Goal: Task Accomplishment & Management: Complete application form

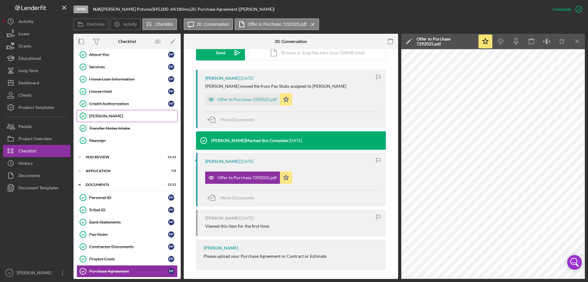
scroll to position [42, 0]
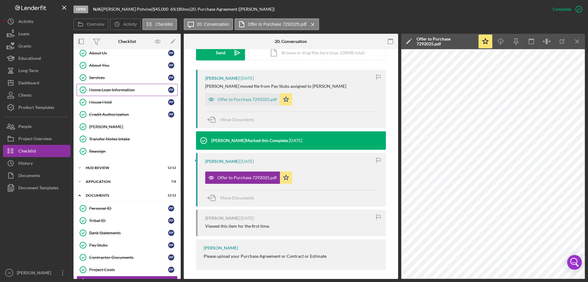
click at [141, 91] on div "Home Loan Information" at bounding box center [128, 89] width 79 height 5
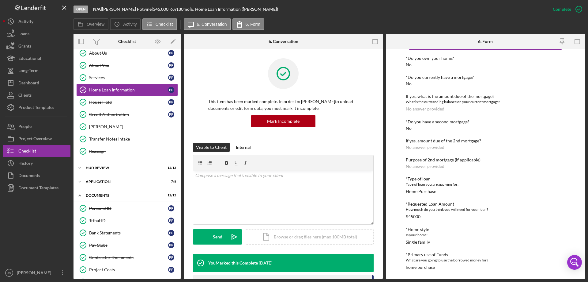
scroll to position [12, 0]
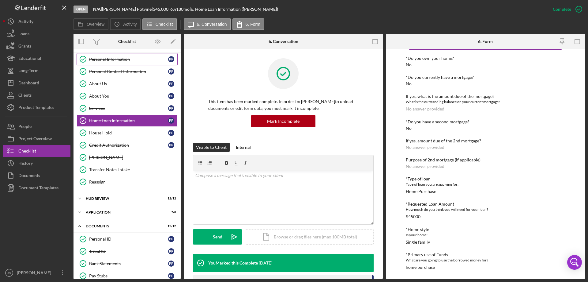
click at [139, 59] on div "Personal Information" at bounding box center [128, 59] width 79 height 5
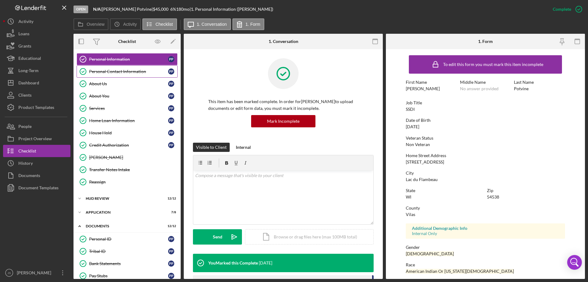
click at [115, 70] on div "Personal Contact Information" at bounding box center [128, 71] width 79 height 5
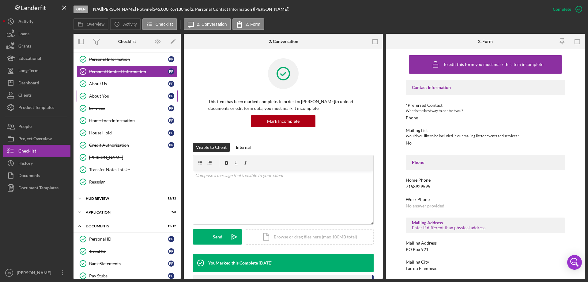
click at [116, 96] on div "About You" at bounding box center [128, 95] width 79 height 5
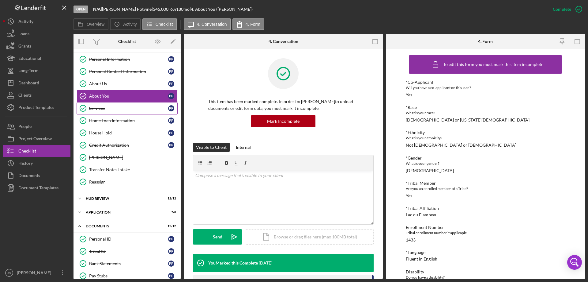
click at [110, 109] on div "Services" at bounding box center [128, 108] width 79 height 5
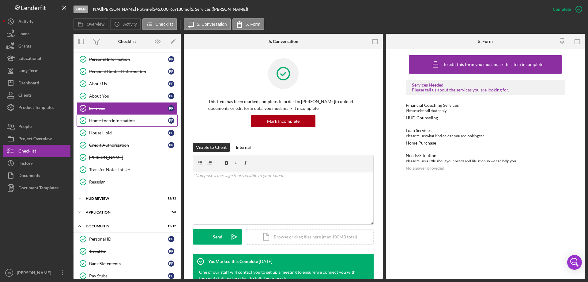
click at [142, 119] on div "Home Loan Information" at bounding box center [128, 120] width 79 height 5
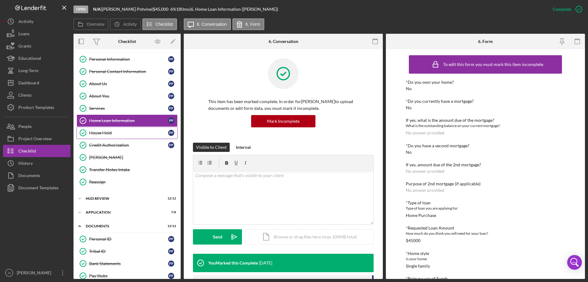
click at [121, 133] on div "House Hold" at bounding box center [128, 132] width 79 height 5
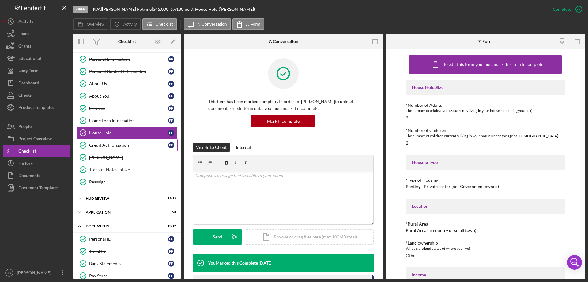
click at [143, 147] on div "Credit Authorization" at bounding box center [128, 145] width 79 height 5
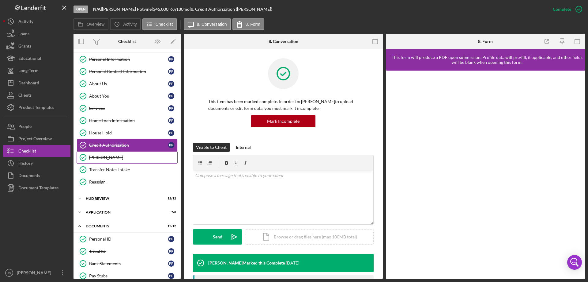
click at [121, 156] on div "[PERSON_NAME]" at bounding box center [133, 157] width 88 height 5
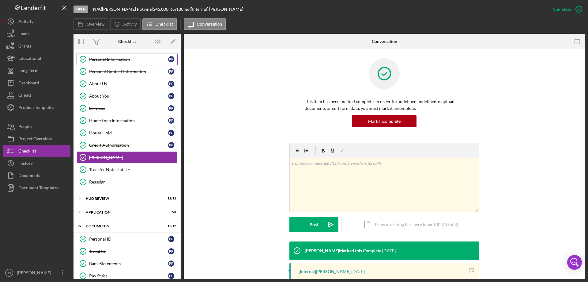
click at [139, 59] on div "Personal Information" at bounding box center [128, 59] width 79 height 5
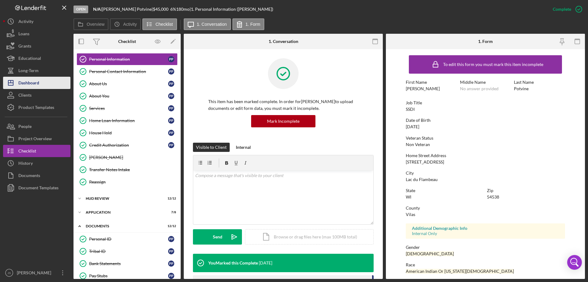
click at [29, 85] on div "Dashboard" at bounding box center [28, 84] width 21 height 14
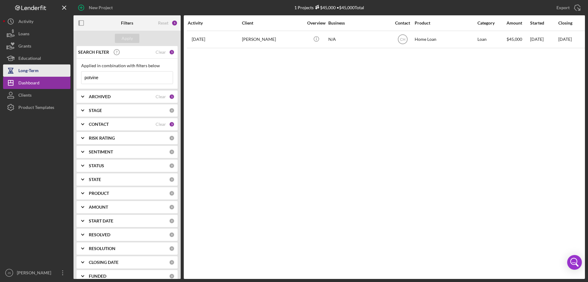
drag, startPoint x: 103, startPoint y: 76, endPoint x: 48, endPoint y: 74, distance: 55.8
click at [48, 74] on div "New Project 1 Projects $45,000 • $45,000 Total potvine Export Icon/Export Filte…" at bounding box center [294, 139] width 582 height 279
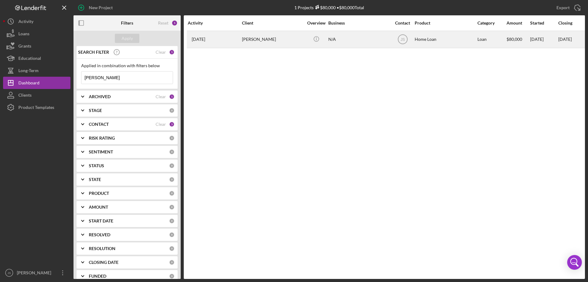
type input "[PERSON_NAME]"
click at [278, 37] on div "[PERSON_NAME]" at bounding box center [272, 39] width 61 height 16
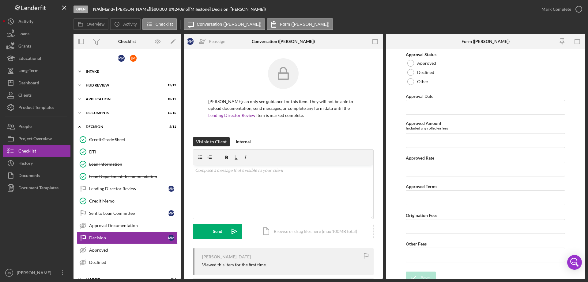
click at [81, 70] on icon "Icon/Expander" at bounding box center [80, 71] width 12 height 12
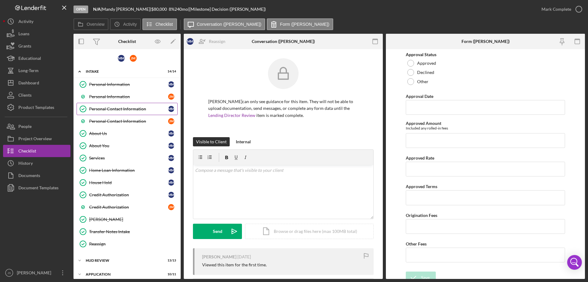
click at [116, 107] on div "Personal Contact Information" at bounding box center [128, 108] width 79 height 5
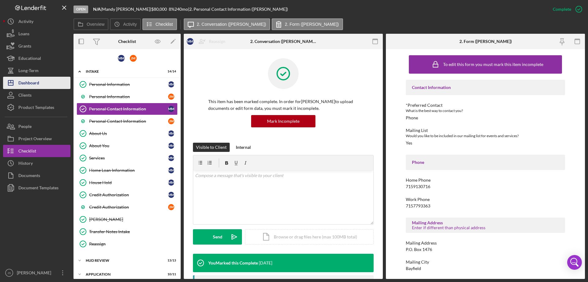
click at [29, 81] on div "Dashboard" at bounding box center [28, 84] width 21 height 14
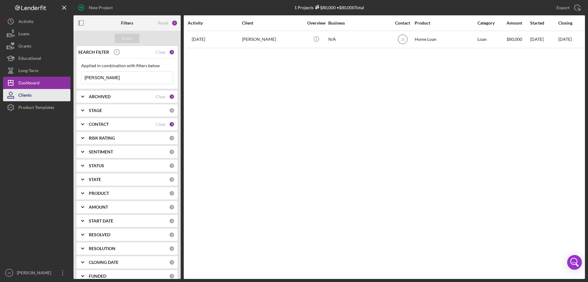
click at [31, 94] on div "Clients" at bounding box center [24, 96] width 13 height 14
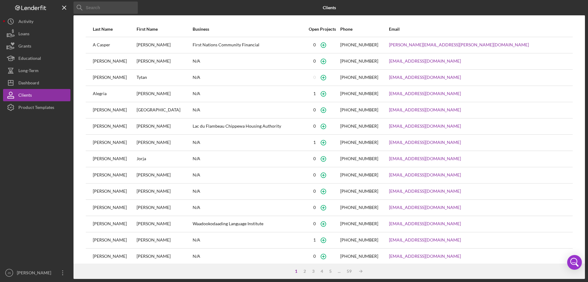
click at [96, 7] on input at bounding box center [106, 8] width 64 height 12
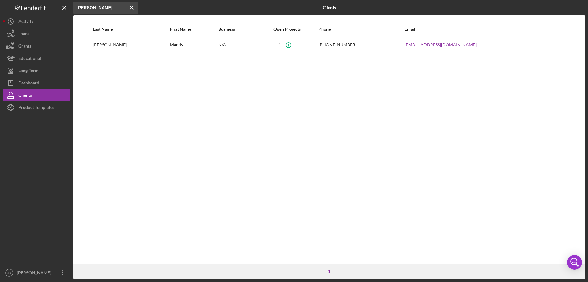
type input "[PERSON_NAME]"
click at [33, 82] on div "Dashboard" at bounding box center [28, 84] width 21 height 14
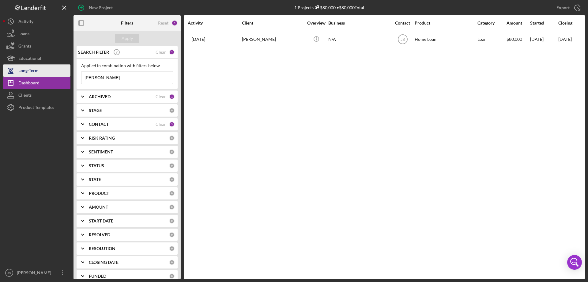
drag, startPoint x: 78, startPoint y: 76, endPoint x: 44, endPoint y: 74, distance: 33.1
click at [44, 74] on div "New Project 1 Projects $80,000 • $80,000 Total [PERSON_NAME] Export Icon/Export…" at bounding box center [294, 139] width 582 height 279
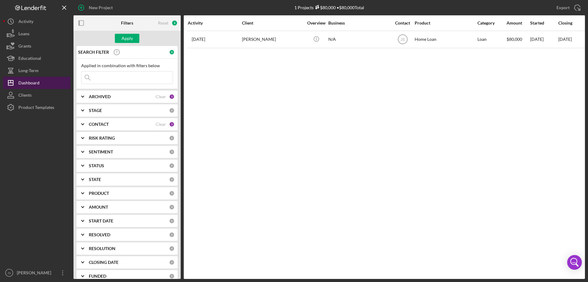
click at [48, 83] on button "Icon/Dashboard Dashboard" at bounding box center [36, 83] width 67 height 12
click at [44, 85] on button "Icon/Dashboard Dashboard" at bounding box center [36, 83] width 67 height 12
click at [39, 98] on button "Clients" at bounding box center [36, 95] width 67 height 12
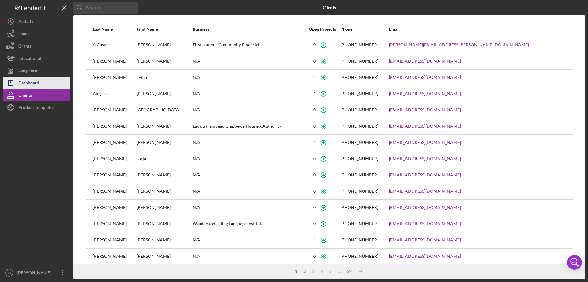
click at [44, 81] on button "Icon/Dashboard Dashboard" at bounding box center [36, 83] width 67 height 12
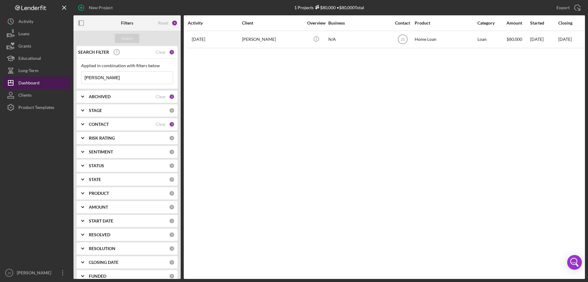
drag, startPoint x: 83, startPoint y: 79, endPoint x: 57, endPoint y: 79, distance: 26.1
click at [58, 80] on div "New Project 1 Projects $80,000 • $80,000 Total [PERSON_NAME] Export Icon/Export…" at bounding box center [294, 139] width 582 height 279
click at [107, 77] on input at bounding box center [127, 77] width 91 height 12
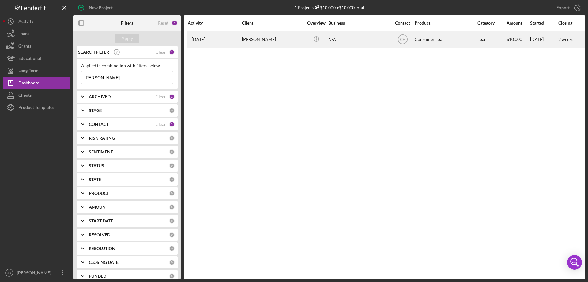
type input "[PERSON_NAME]"
click at [300, 43] on div "[PERSON_NAME]" at bounding box center [272, 39] width 61 height 16
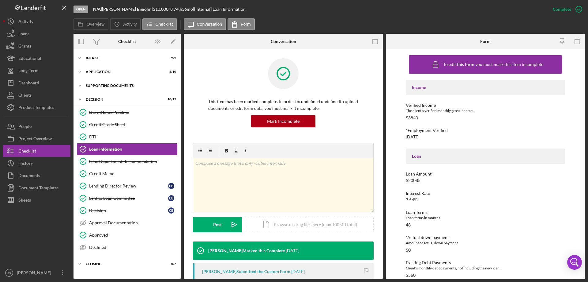
click at [79, 85] on icon "Icon/Expander" at bounding box center [80, 85] width 12 height 12
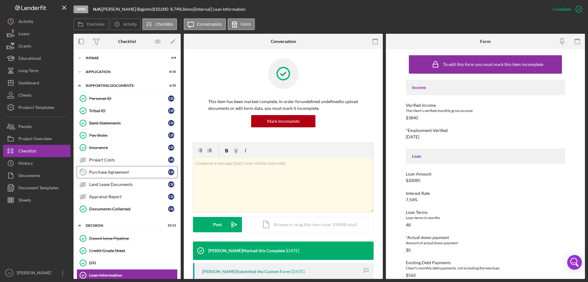
click at [134, 173] on div "Purchase Agreement" at bounding box center [128, 171] width 79 height 5
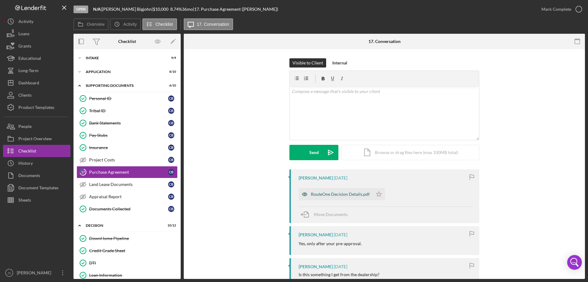
click at [304, 193] on icon "button" at bounding box center [305, 194] width 2 height 2
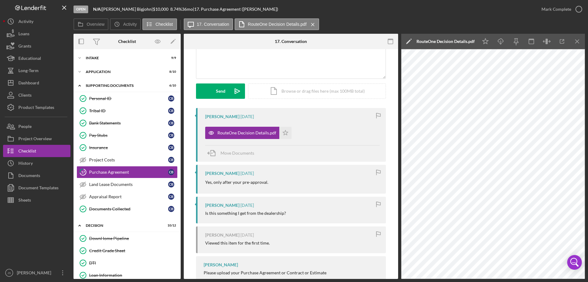
scroll to position [82, 0]
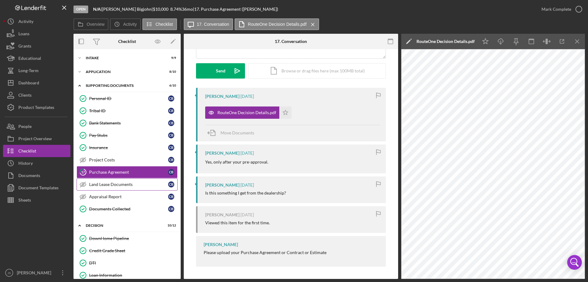
click at [101, 183] on div "Land Lease Documents" at bounding box center [128, 184] width 79 height 5
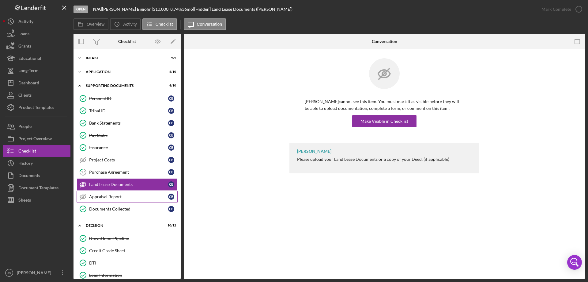
click at [105, 196] on div "Appraisal Report" at bounding box center [128, 196] width 79 height 5
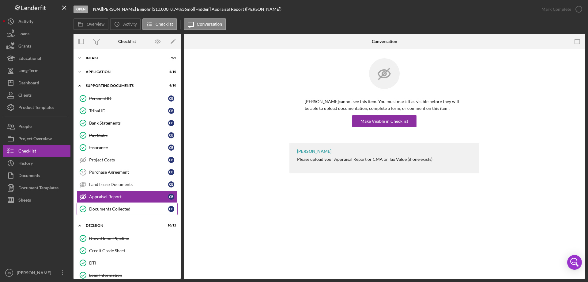
click at [112, 207] on div "Documents Collected" at bounding box center [128, 208] width 79 height 5
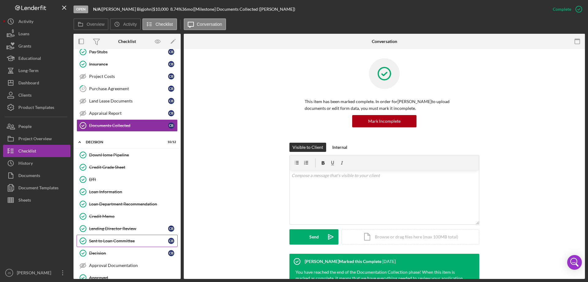
scroll to position [92, 0]
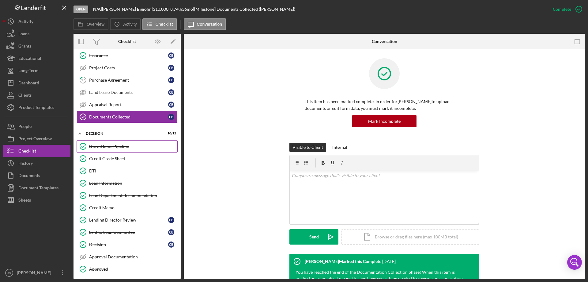
click at [112, 149] on div "DownHome Pipeline" at bounding box center [133, 146] width 88 height 5
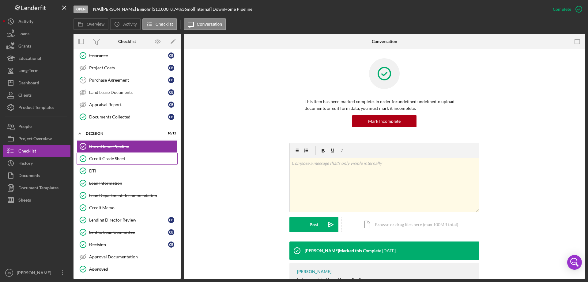
click at [114, 159] on div "Credit Grade Sheet" at bounding box center [133, 158] width 88 height 5
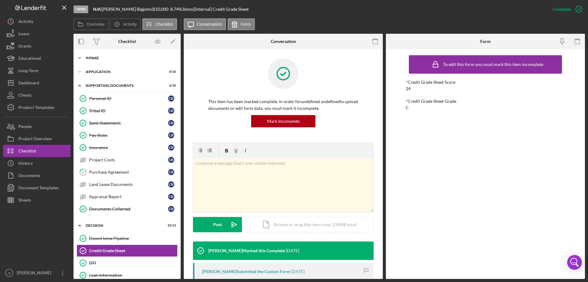
click at [80, 58] on polyline at bounding box center [80, 57] width 2 height 1
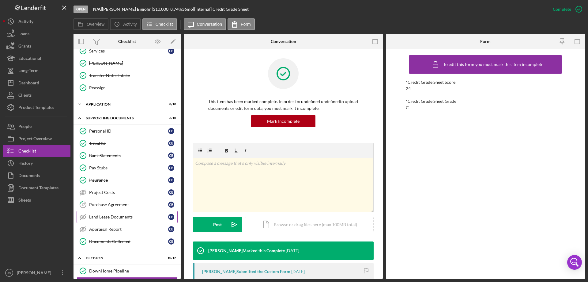
scroll to position [92, 0]
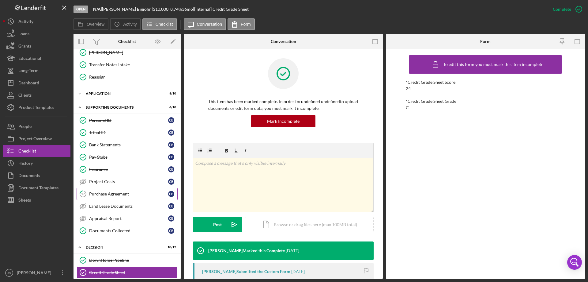
click at [131, 193] on div "Purchase Agreement" at bounding box center [128, 193] width 79 height 5
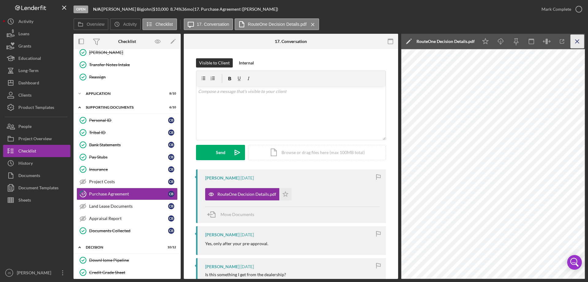
click at [577, 42] on line "button" at bounding box center [577, 41] width 3 height 3
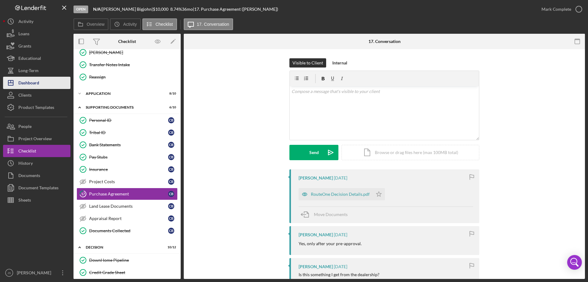
click at [42, 83] on button "Icon/Dashboard Dashboard" at bounding box center [36, 83] width 67 height 12
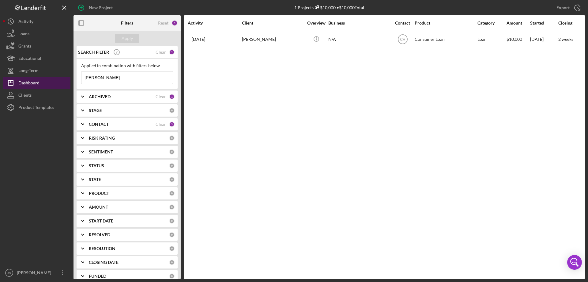
drag, startPoint x: 97, startPoint y: 77, endPoint x: 62, endPoint y: 78, distance: 35.6
click at [62, 78] on div "New Project 1 Projects $10,000 • $10,000 Total charlie Export Icon/Export Filte…" at bounding box center [294, 139] width 582 height 279
click at [31, 85] on div "Dashboard" at bounding box center [28, 84] width 21 height 14
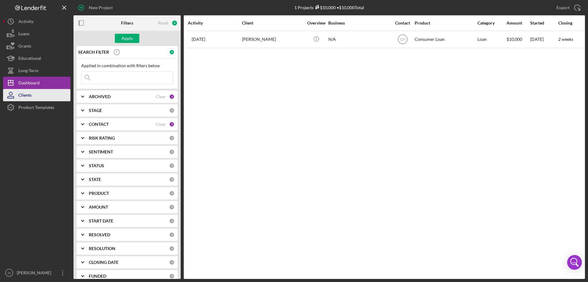
click at [44, 95] on button "Clients" at bounding box center [36, 95] width 67 height 12
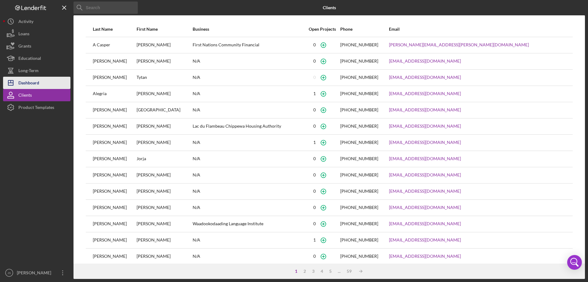
click at [52, 83] on button "Icon/Dashboard Dashboard" at bounding box center [36, 83] width 67 height 12
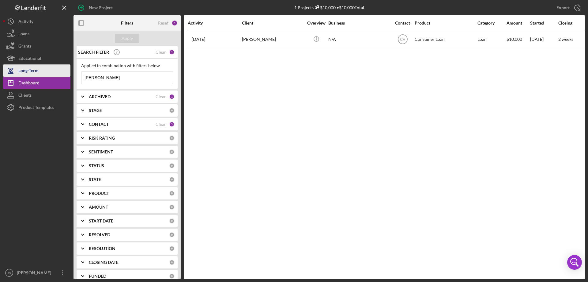
drag, startPoint x: 99, startPoint y: 77, endPoint x: 67, endPoint y: 75, distance: 31.9
click at [71, 76] on div "New Project 1 Projects $10,000 • $10,000 Total charlie Export Icon/Export Filte…" at bounding box center [294, 139] width 582 height 279
click at [123, 79] on input at bounding box center [127, 77] width 91 height 12
click at [124, 37] on div "Apply" at bounding box center [127, 38] width 11 height 9
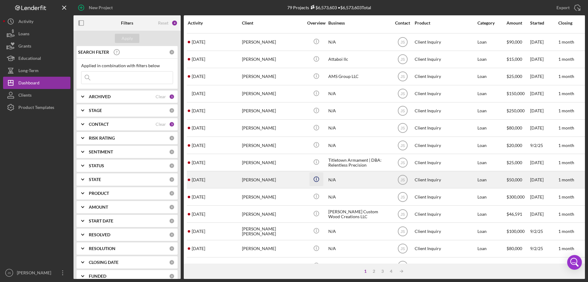
scroll to position [205, 0]
